Goal: Transaction & Acquisition: Purchase product/service

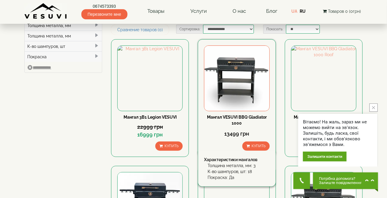
scroll to position [30, 0]
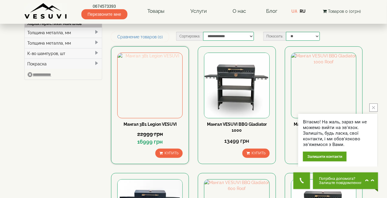
click at [148, 99] on img at bounding box center [150, 85] width 65 height 65
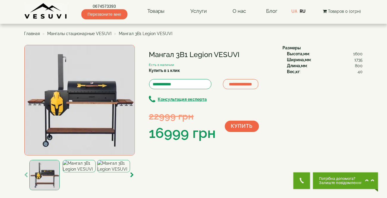
click at [91, 112] on img at bounding box center [79, 100] width 111 height 111
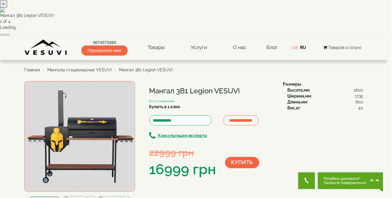
click at [10, 36] on button "button" at bounding box center [7, 35] width 5 height 2
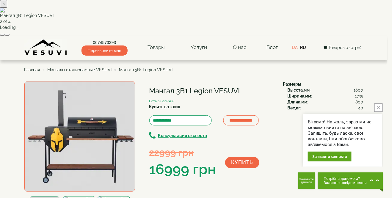
click at [10, 36] on button "button" at bounding box center [7, 35] width 5 height 2
click at [381, 109] on button "close button" at bounding box center [378, 107] width 8 height 8
